Goal: Information Seeking & Learning: Learn about a topic

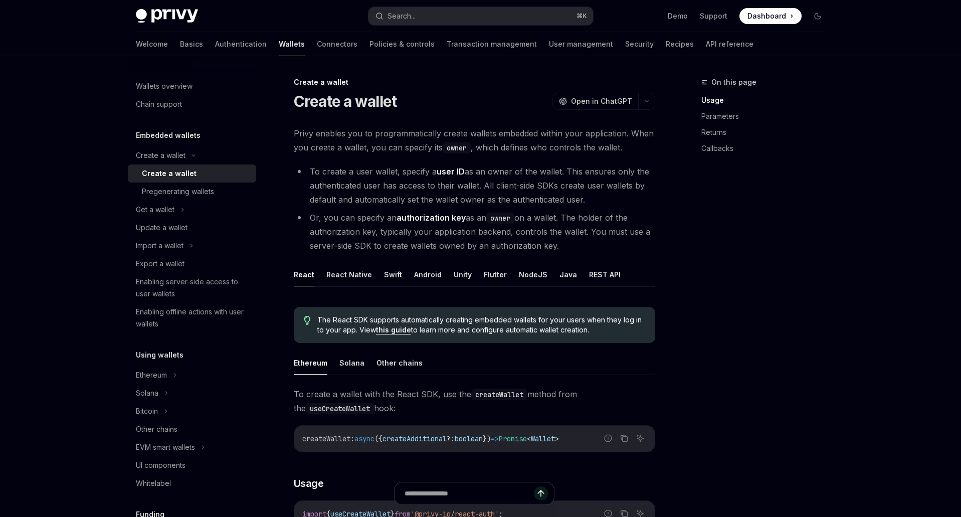
click at [756, 14] on span "Dashboard" at bounding box center [766, 16] width 39 height 10
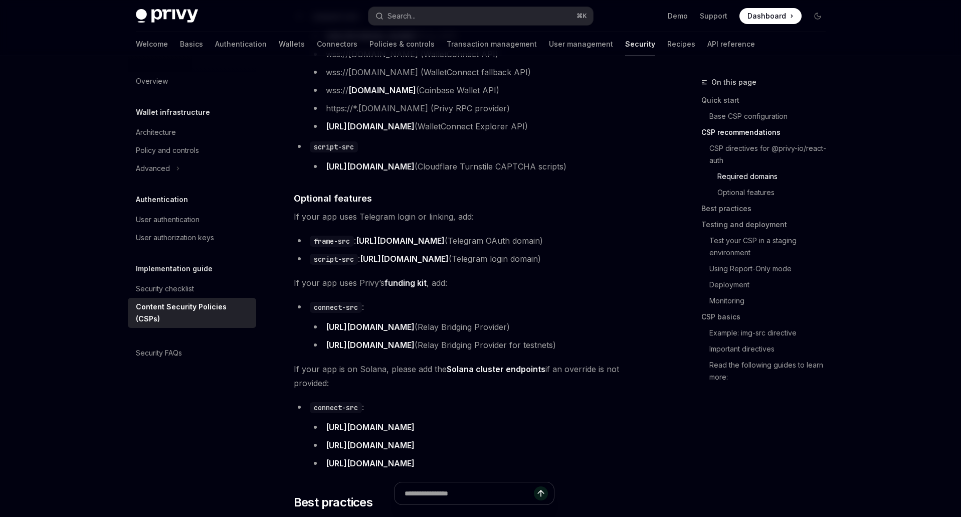
scroll to position [991, 0]
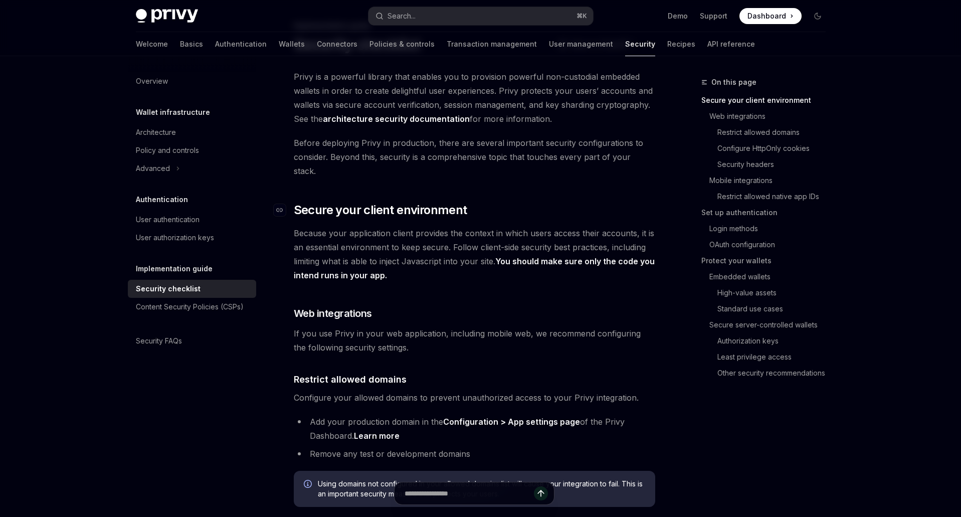
scroll to position [173, 0]
